Goal: Information Seeking & Learning: Learn about a topic

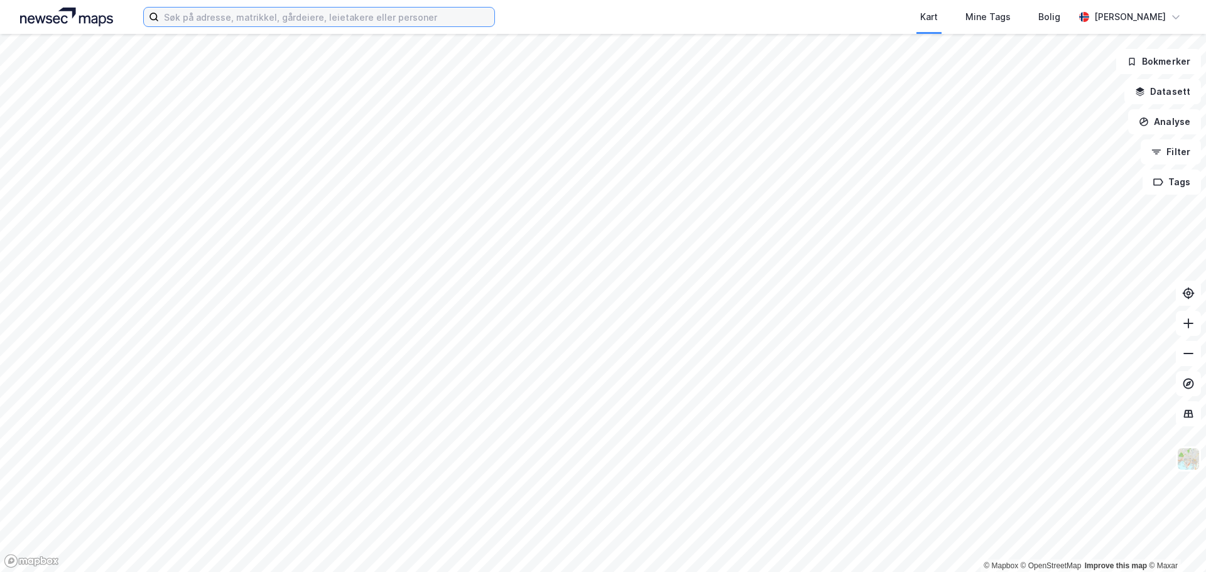
click at [231, 24] on input at bounding box center [326, 17] width 335 height 19
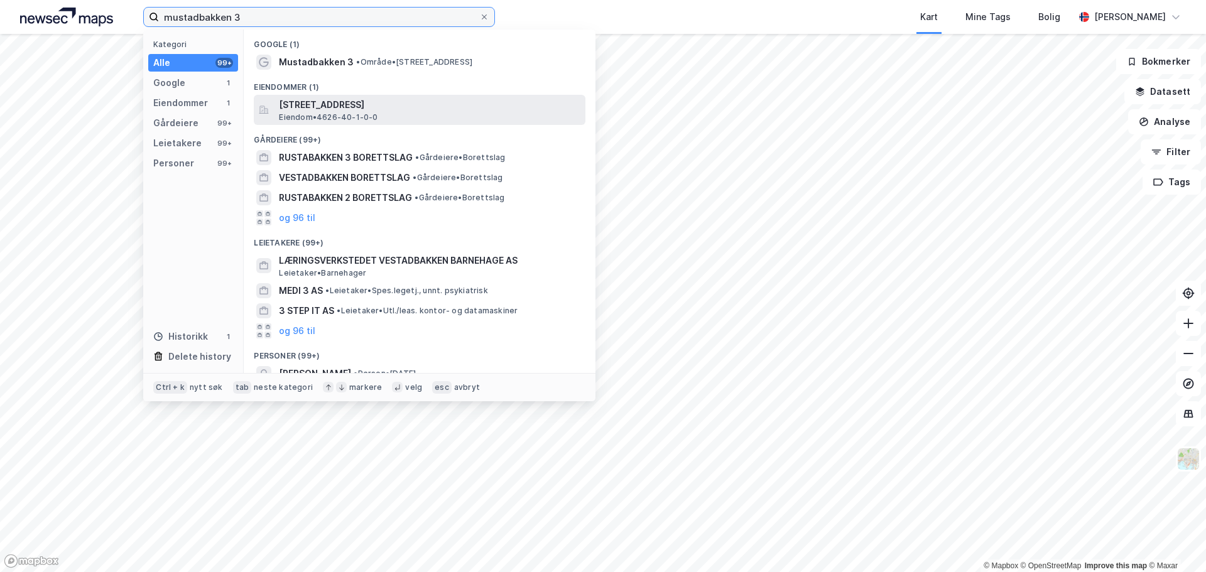
type input "mustadbakken 3"
click at [320, 118] on span "Eiendom • 4626-40-1-0-0" at bounding box center [328, 117] width 99 height 10
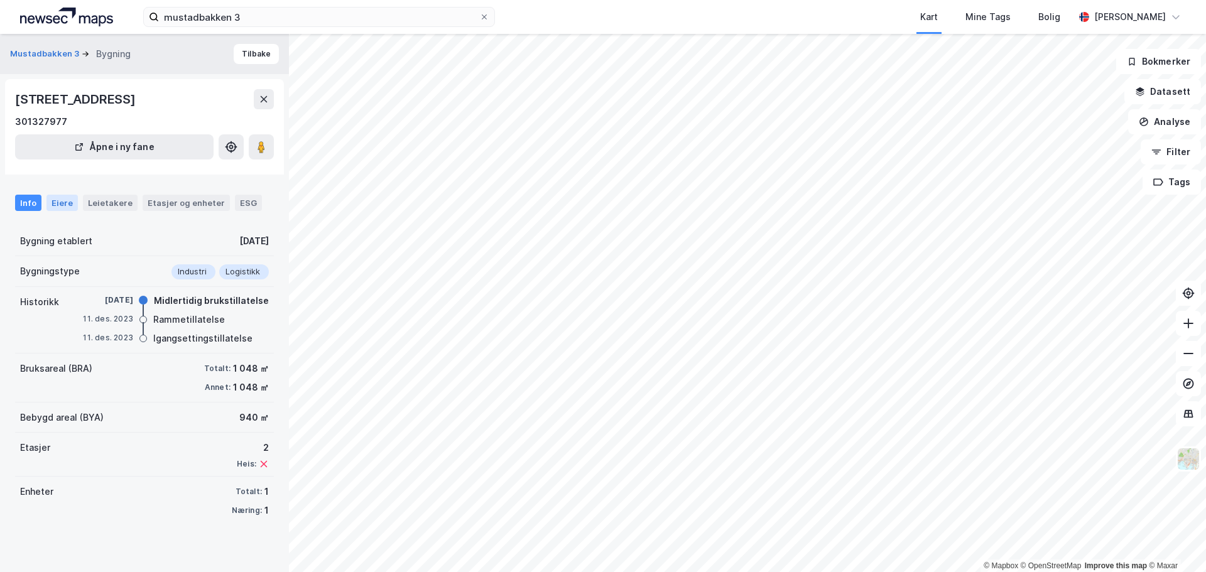
click at [72, 203] on div "Eiere" at bounding box center [61, 203] width 31 height 16
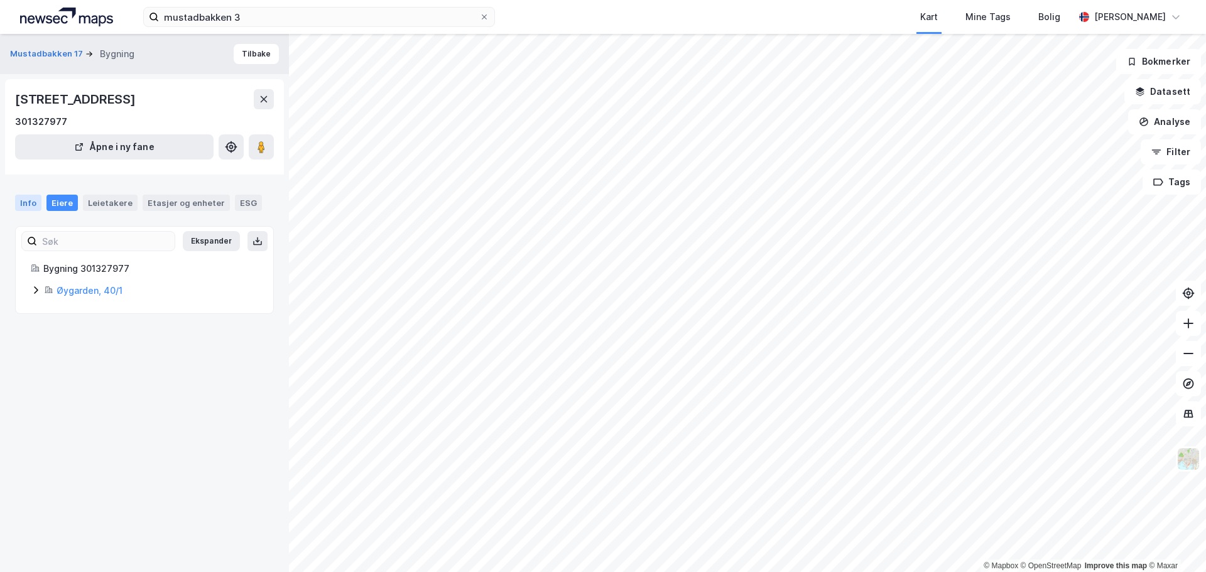
click at [28, 196] on div "Info" at bounding box center [28, 203] width 26 height 16
